Goal: Navigation & Orientation: Find specific page/section

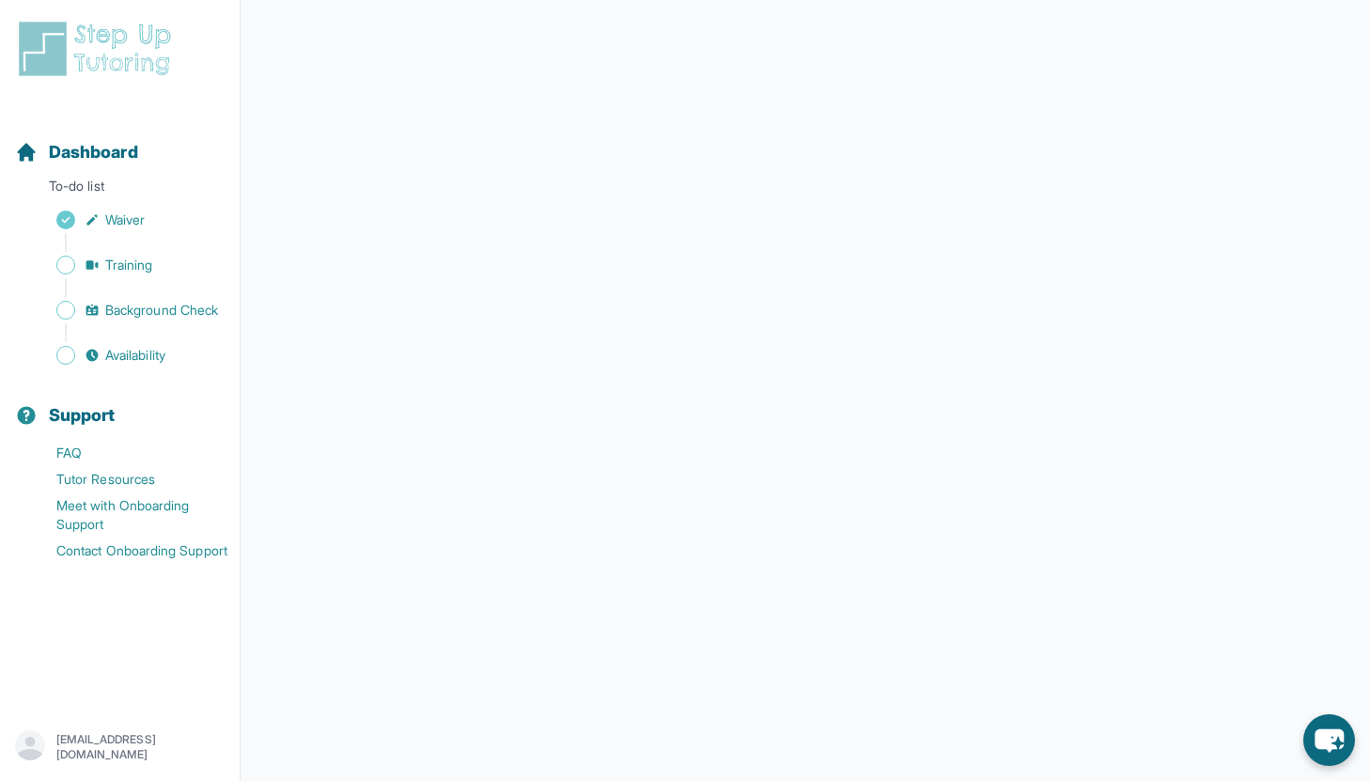
scroll to position [219, 0]
click at [828, 328] on span "Use the right word" at bounding box center [790, 331] width 95 height 19
click at [766, 335] on span "Use the right word" at bounding box center [790, 331] width 95 height 19
click at [895, 334] on span "Correct your spelling" at bounding box center [910, 331] width 107 height 19
click at [894, 329] on span "Correct your spelling" at bounding box center [910, 331] width 107 height 19
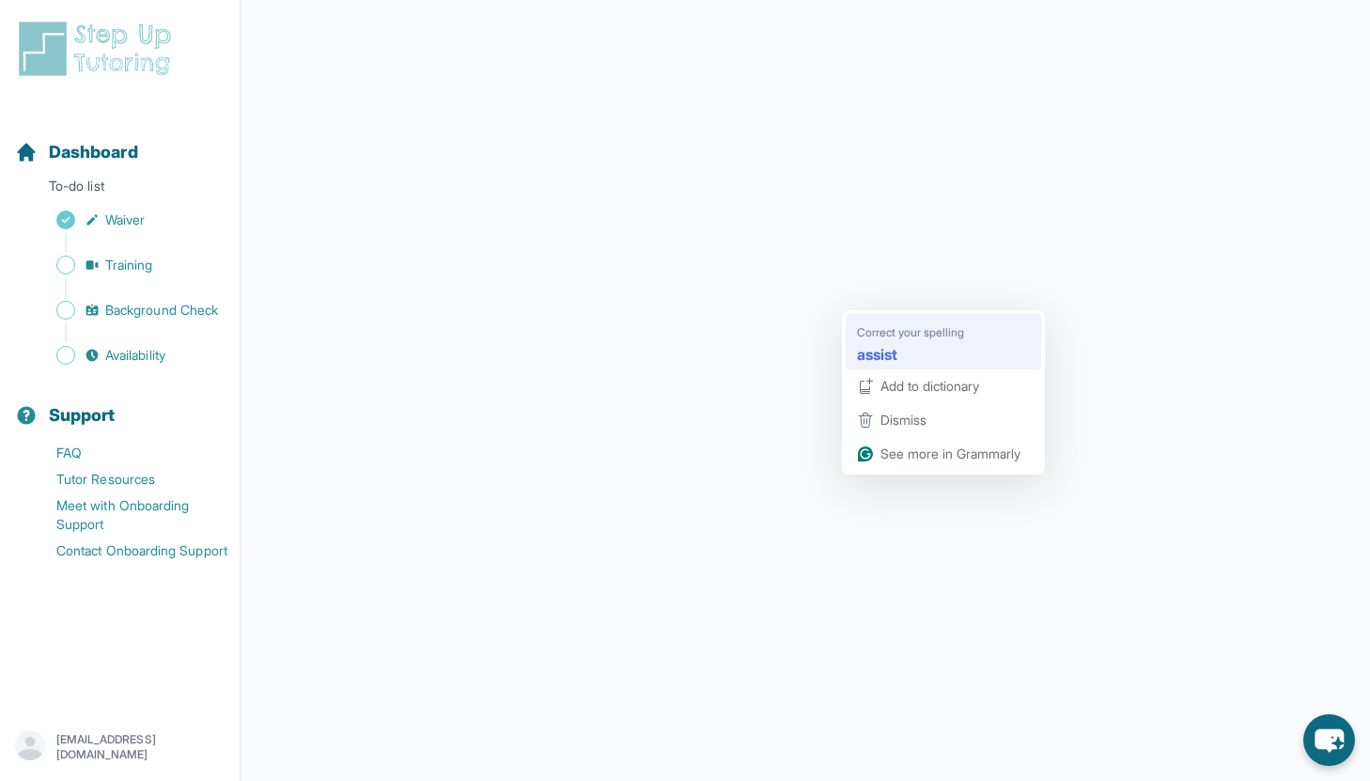
click at [880, 349] on strong "assist" at bounding box center [877, 353] width 40 height 23
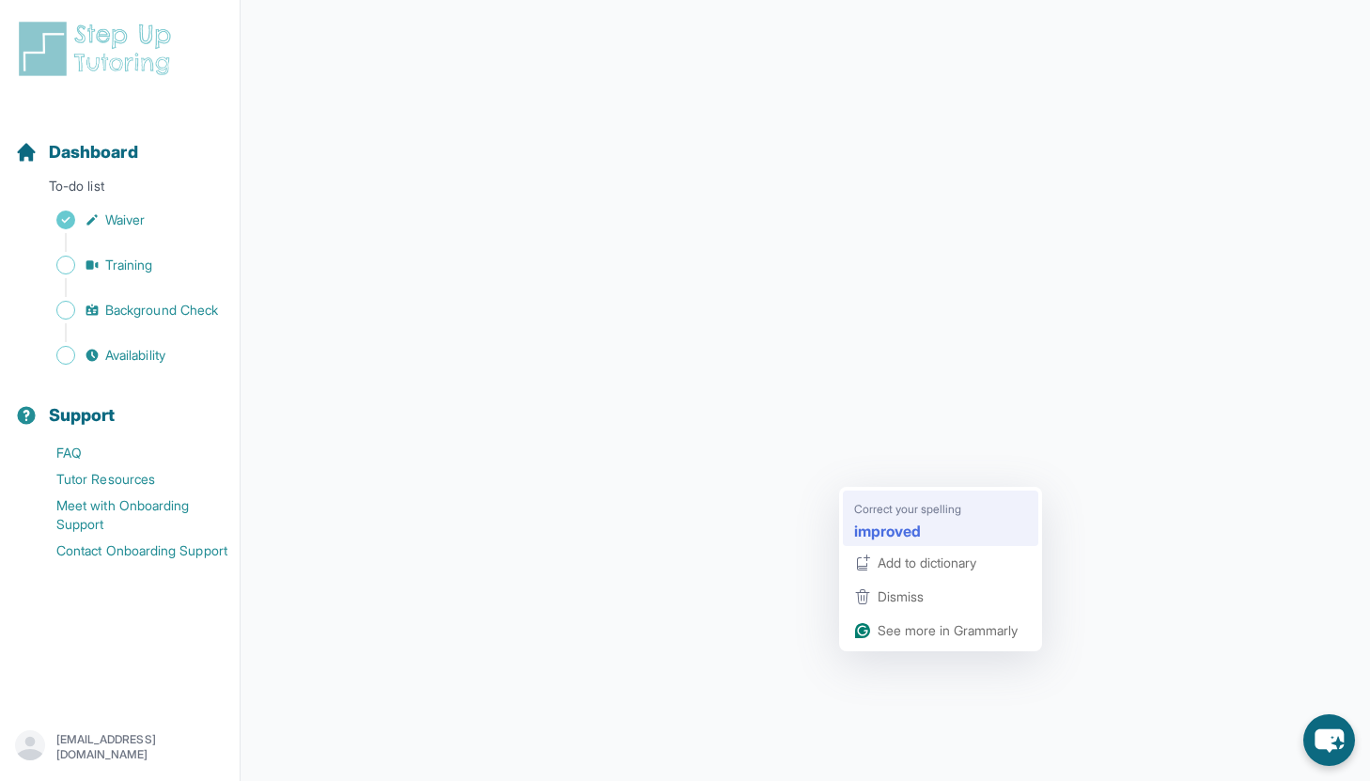
click at [892, 494] on div "Correct your spelling improved" at bounding box center [940, 517] width 180 height 54
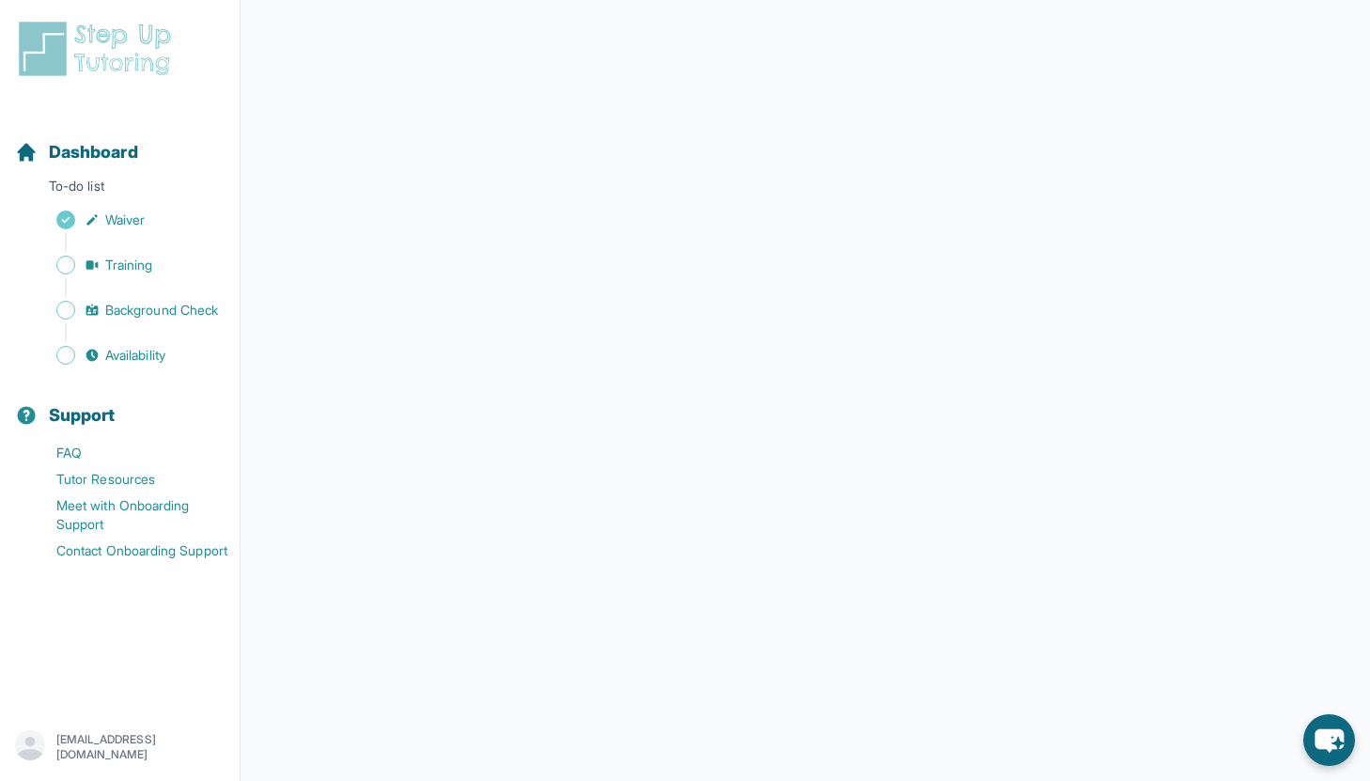
scroll to position [0, 0]
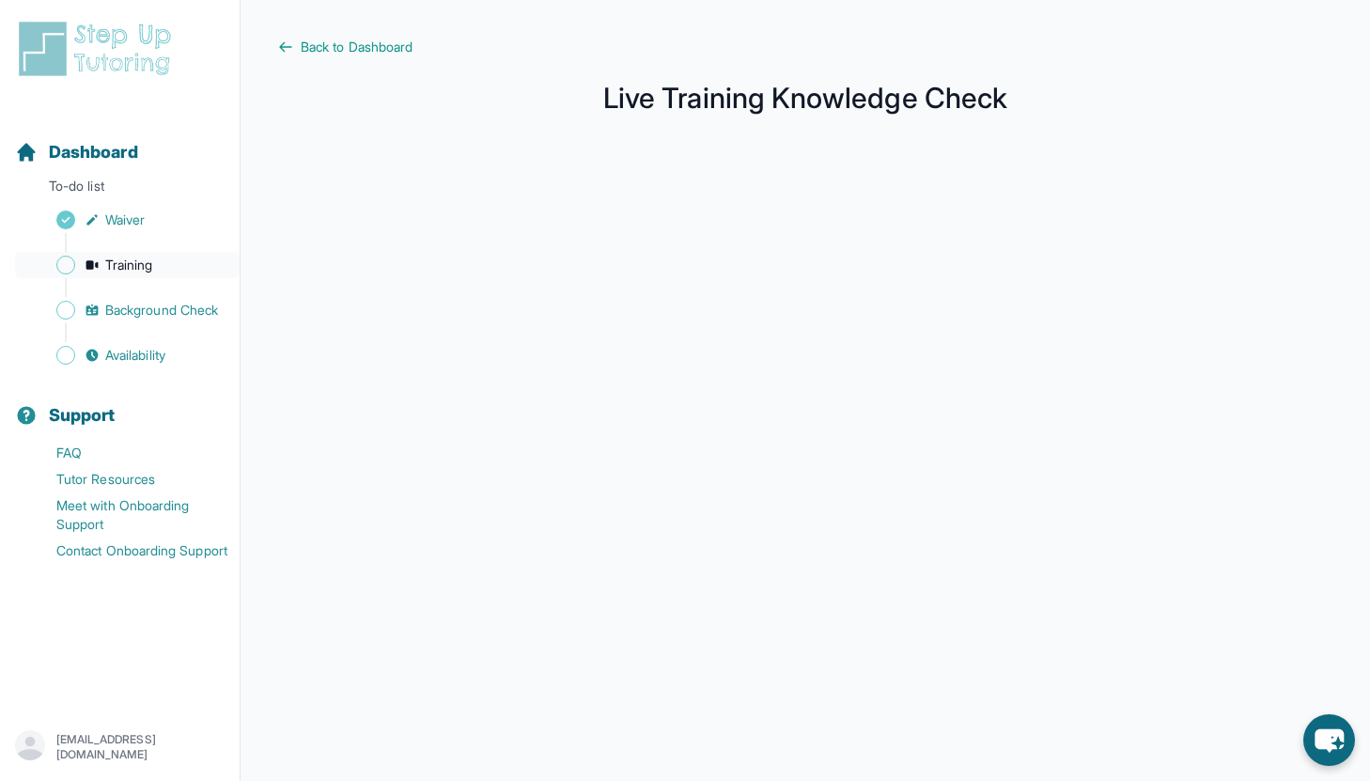
click at [181, 266] on link "Training" at bounding box center [127, 265] width 225 height 26
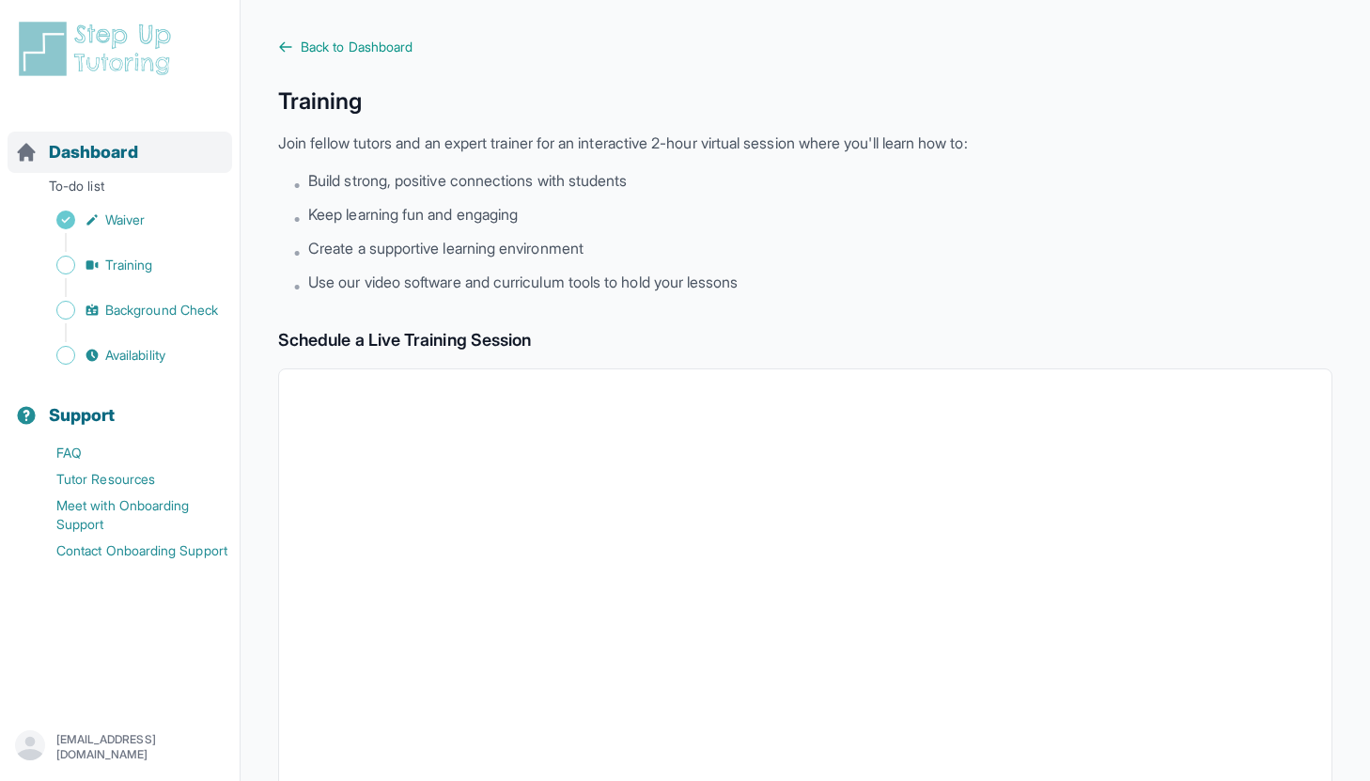
click at [153, 160] on div "Dashboard" at bounding box center [120, 152] width 225 height 41
click at [175, 341] on div "Sidebar" at bounding box center [123, 332] width 217 height 19
click at [141, 363] on span "Availability" at bounding box center [135, 355] width 60 height 19
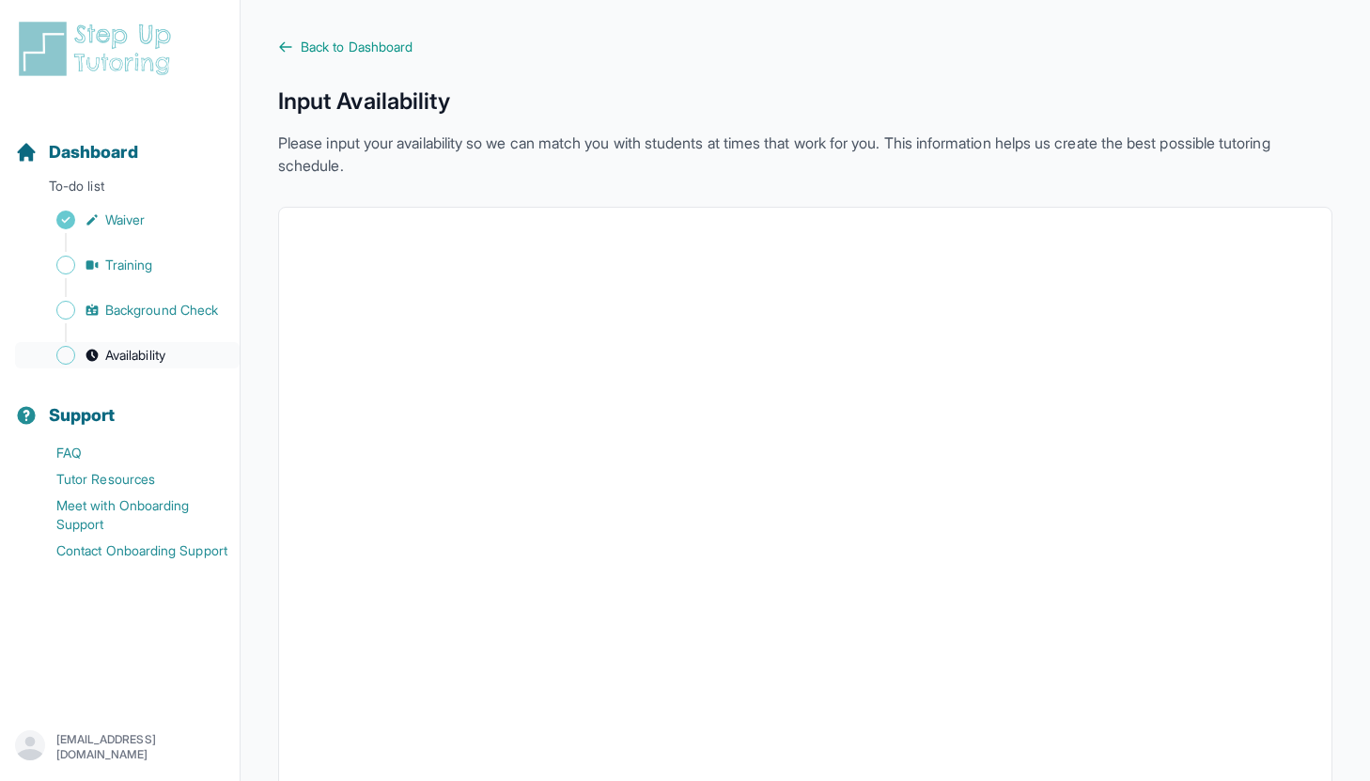
click at [140, 344] on link "Availability" at bounding box center [127, 355] width 225 height 26
click at [136, 264] on span "Training" at bounding box center [129, 265] width 48 height 19
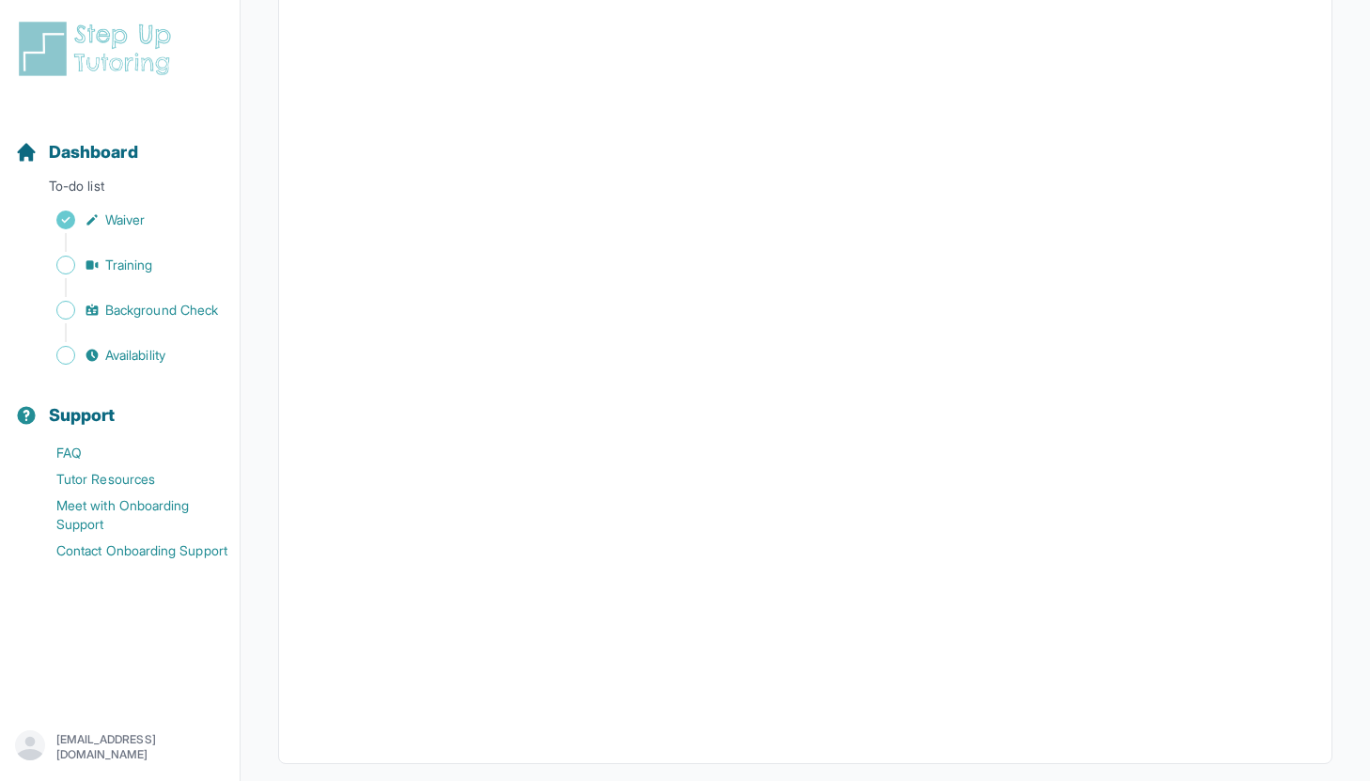
scroll to position [542, 0]
click at [185, 352] on link "Availability" at bounding box center [127, 355] width 225 height 26
